Goal: Task Accomplishment & Management: Complete application form

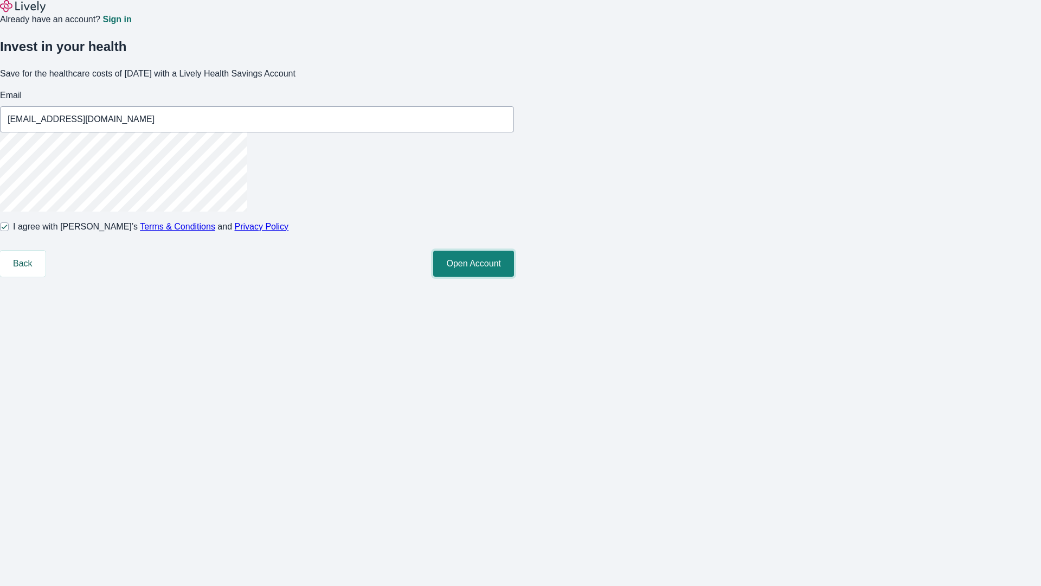
click at [514, 277] on button "Open Account" at bounding box center [473, 263] width 81 height 26
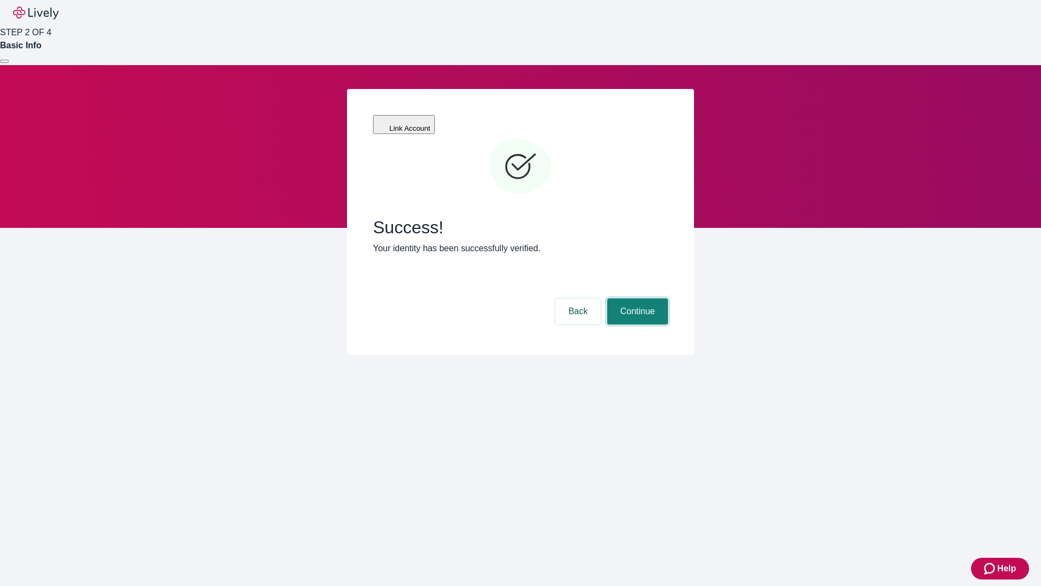
click at [636, 298] on button "Continue" at bounding box center [637, 311] width 61 height 26
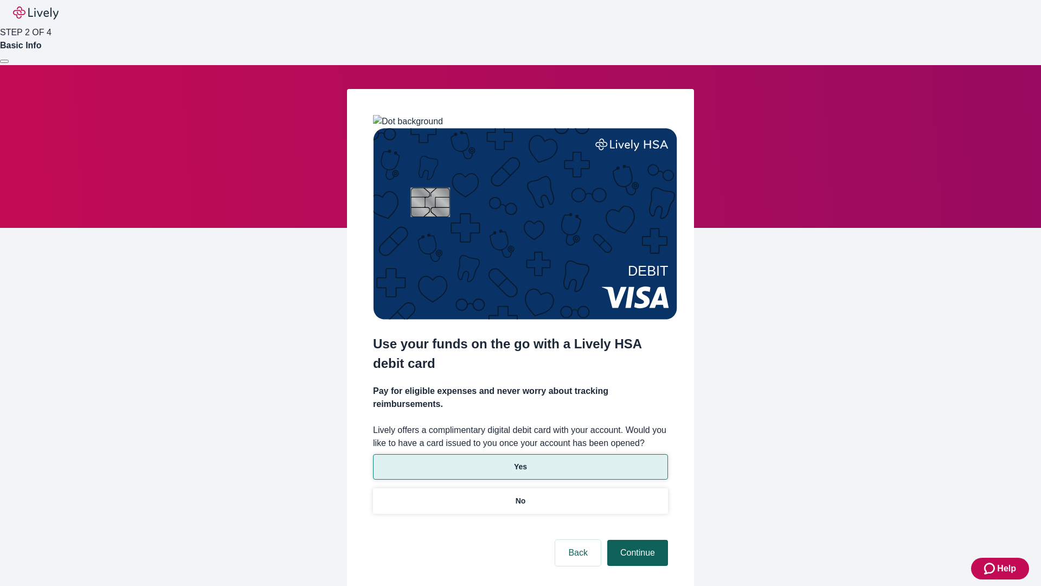
click at [520, 495] on p "No" at bounding box center [521, 500] width 10 height 11
click at [636, 539] on button "Continue" at bounding box center [637, 552] width 61 height 26
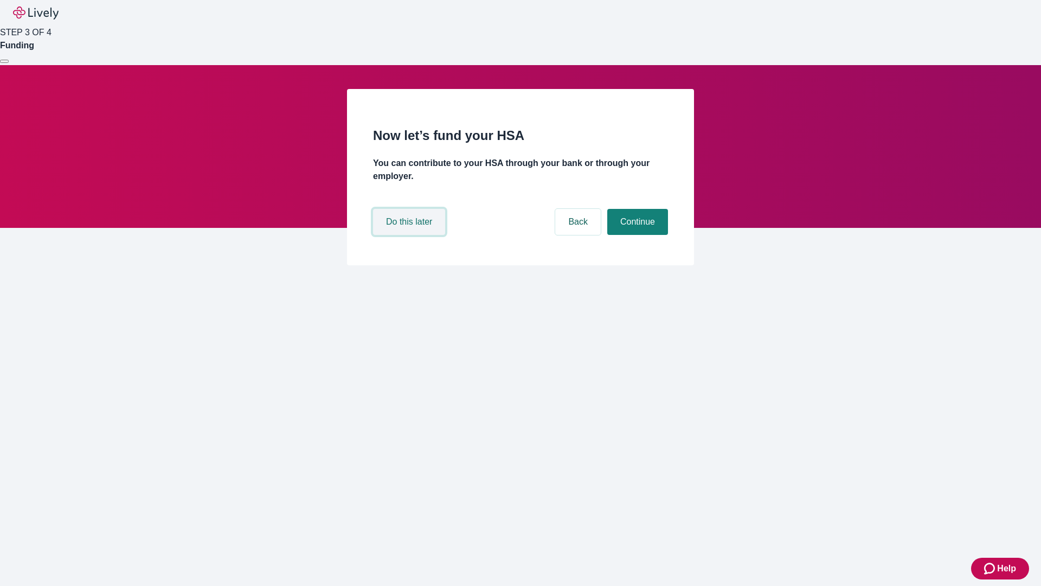
click at [410, 235] on button "Do this later" at bounding box center [409, 222] width 72 height 26
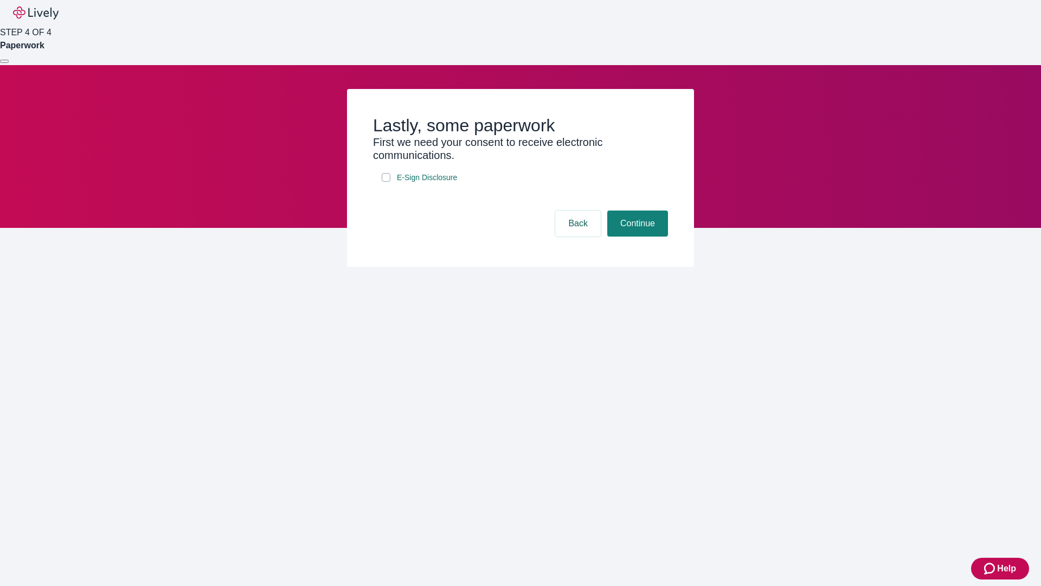
click at [386, 182] on input "E-Sign Disclosure" at bounding box center [386, 177] width 9 height 9
checkbox input "true"
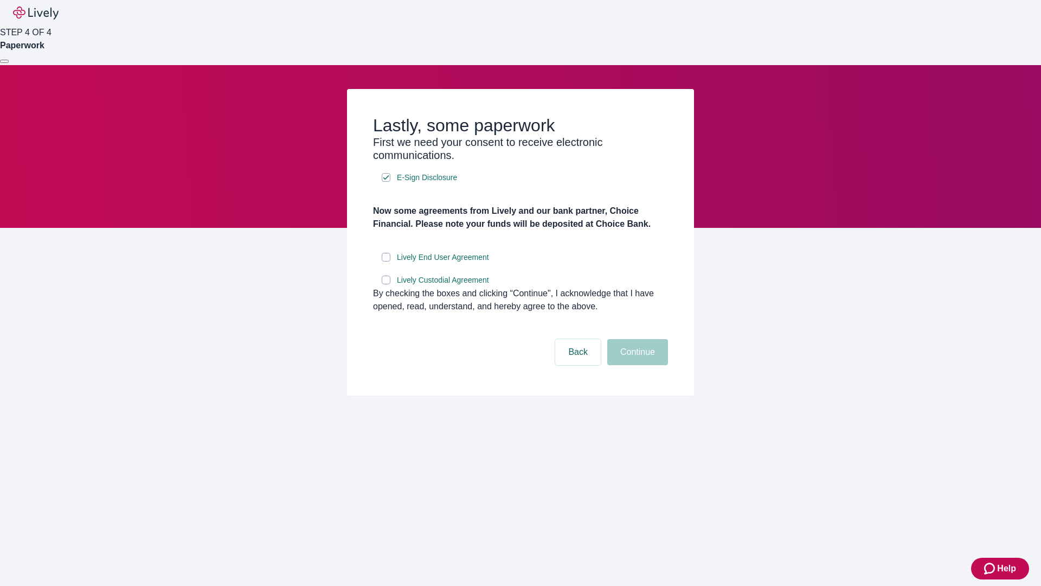
click at [386, 261] on input "Lively End User Agreement" at bounding box center [386, 257] width 9 height 9
checkbox input "true"
click at [386, 284] on input "Lively Custodial Agreement" at bounding box center [386, 279] width 9 height 9
checkbox input "true"
click at [636, 365] on button "Continue" at bounding box center [637, 352] width 61 height 26
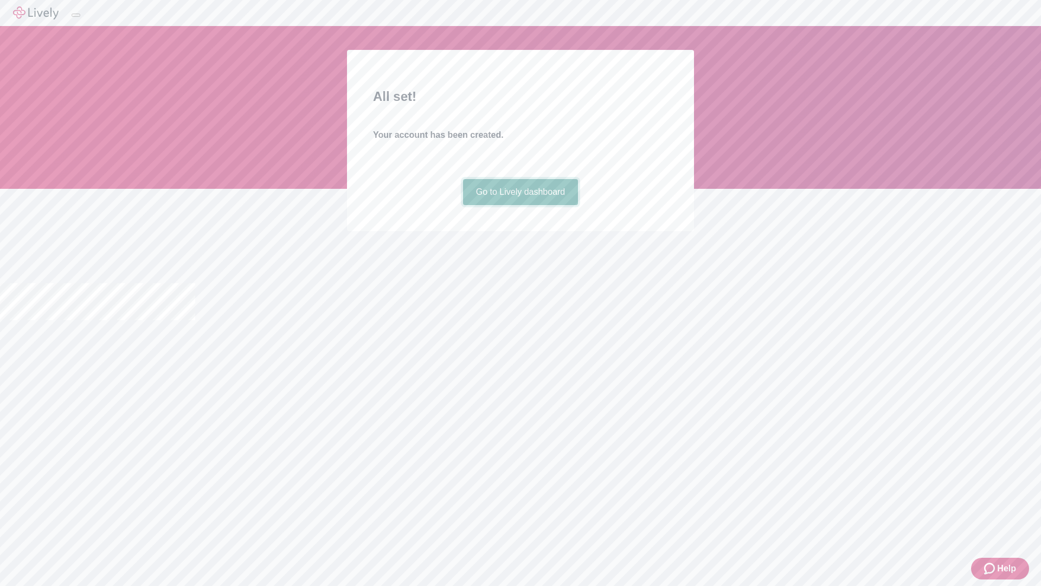
click at [520, 205] on link "Go to Lively dashboard" at bounding box center [520, 192] width 115 height 26
